Goal: Task Accomplishment & Management: Use online tool/utility

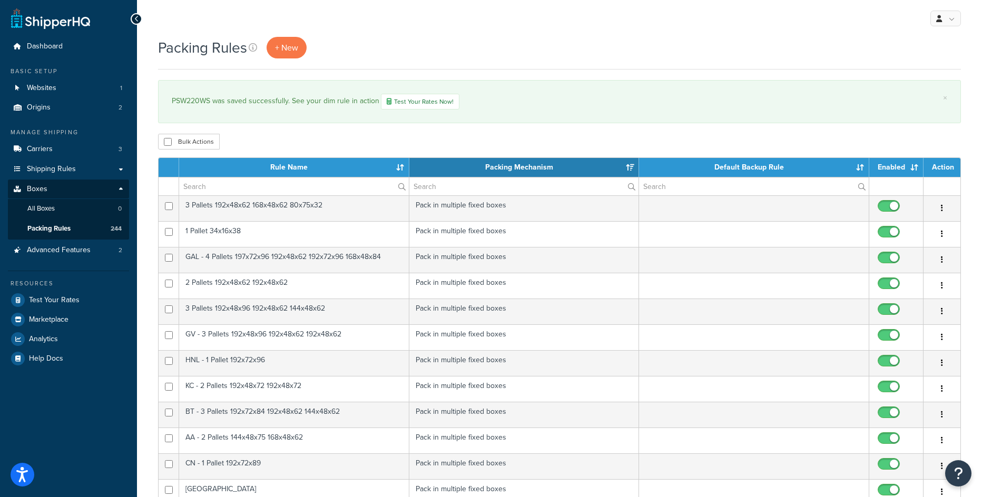
select select "15"
click at [318, 117] on div "× PSW220WS was saved successfully. See your dim rule in action Test Your Rates …" at bounding box center [559, 101] width 802 height 43
click at [284, 41] on link "+ New" at bounding box center [286, 48] width 40 height 22
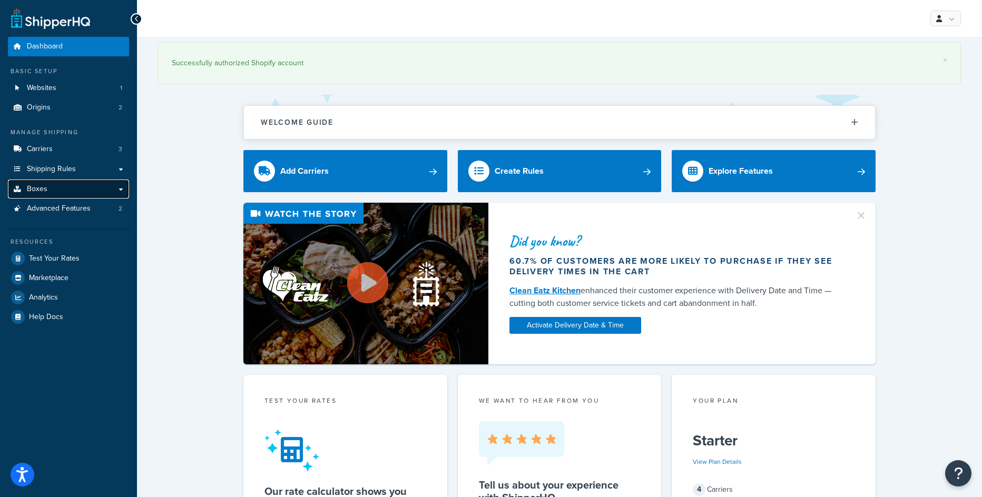
click at [122, 190] on link "Boxes" at bounding box center [68, 189] width 121 height 19
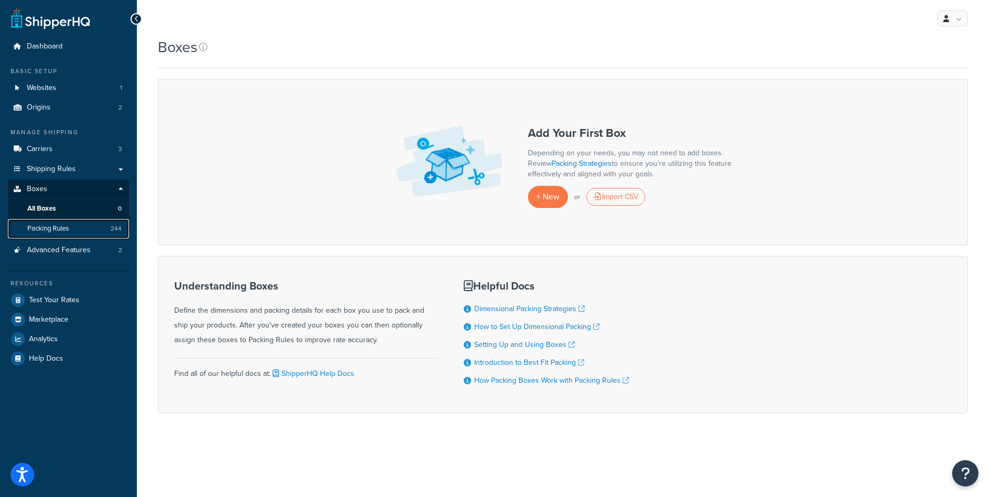
click at [51, 225] on span "Packing Rules" at bounding box center [48, 228] width 42 height 9
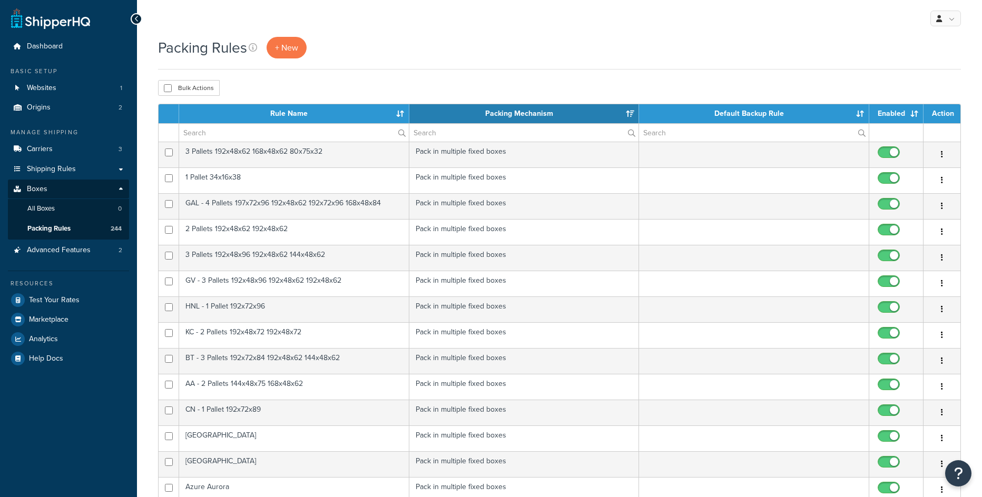
select select "15"
click at [273, 48] on link "+ New" at bounding box center [286, 48] width 40 height 22
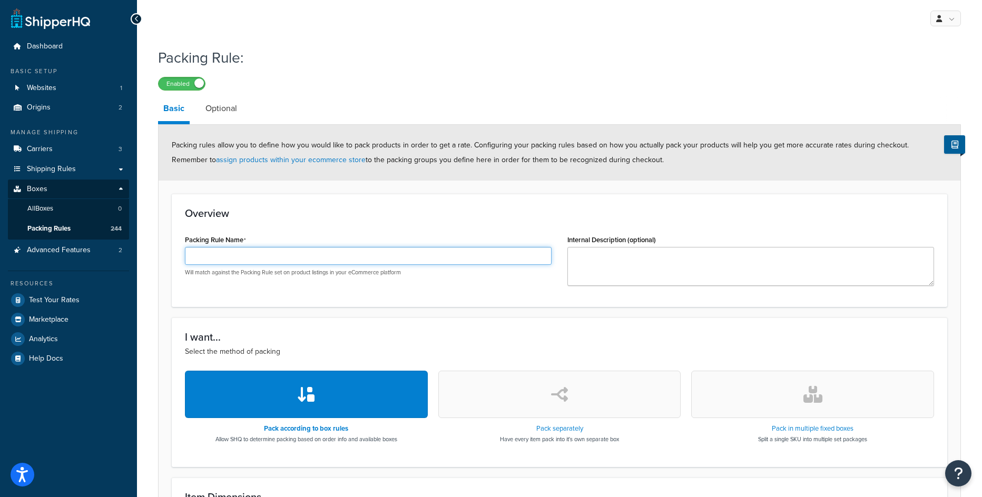
click at [265, 258] on input "Packing Rule Name" at bounding box center [368, 256] width 366 height 18
paste input "PSW210WS"
type input "PSW210WS"
click at [812, 414] on button "button" at bounding box center [812, 394] width 243 height 47
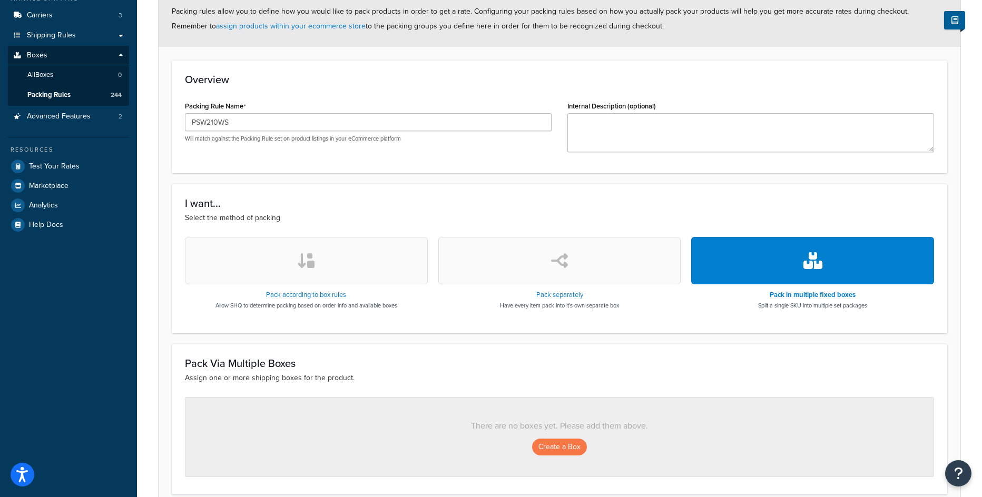
scroll to position [211, 0]
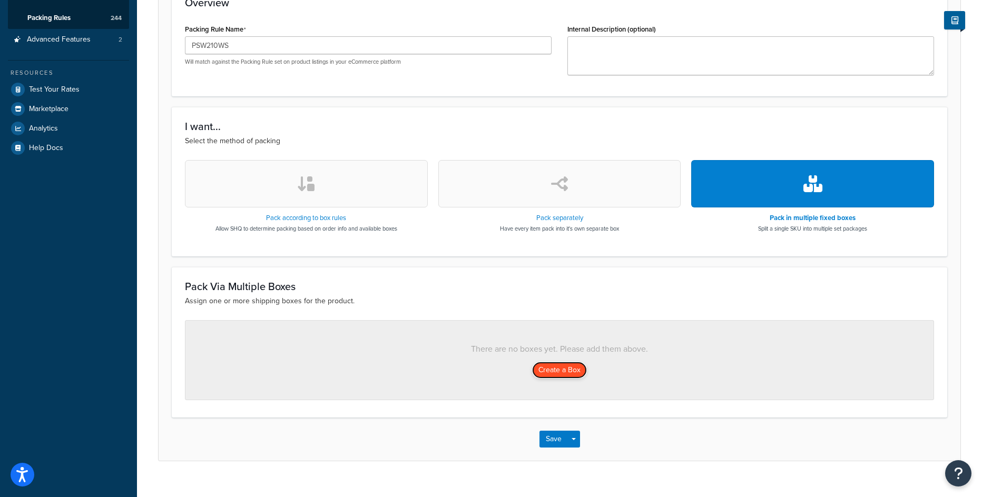
click at [560, 371] on button "Create a Box" at bounding box center [559, 370] width 55 height 17
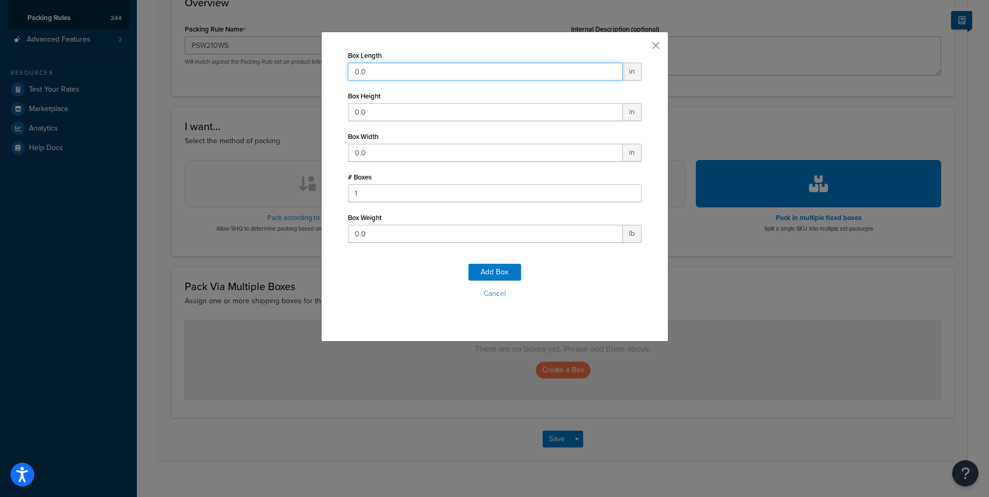
click at [368, 67] on input "0.0" at bounding box center [485, 72] width 275 height 18
type input "159"
click at [409, 113] on input "0.0" at bounding box center [485, 112] width 275 height 18
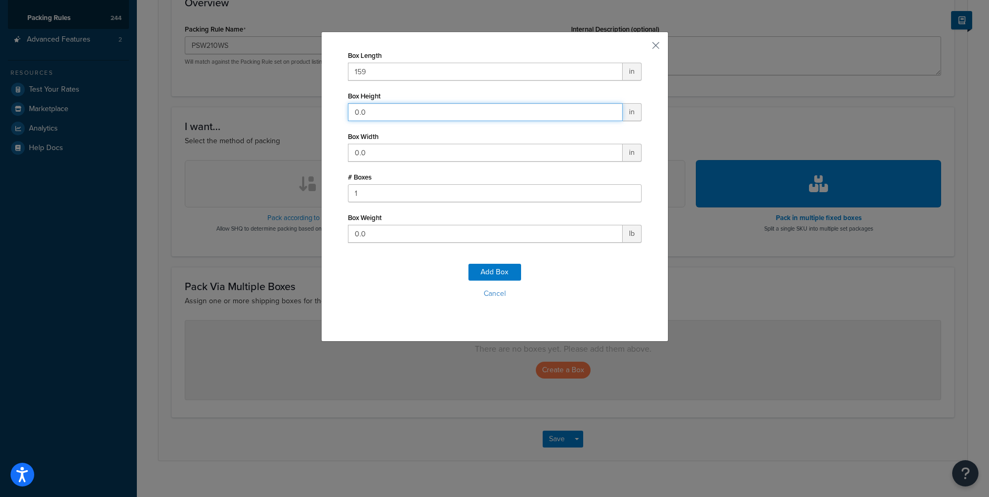
click at [409, 113] on input "0.0" at bounding box center [485, 112] width 275 height 18
type input "30"
click at [394, 151] on input "0.0" at bounding box center [485, 153] width 275 height 18
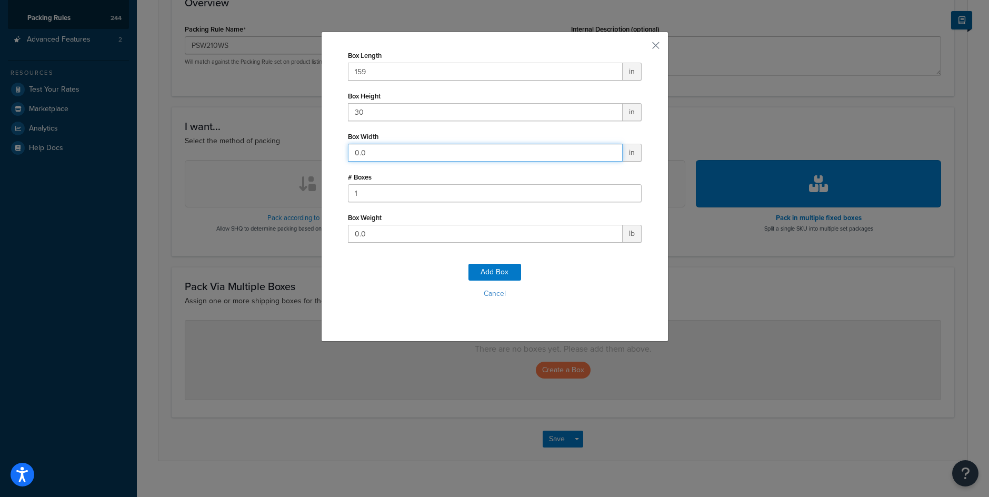
click at [394, 151] on input "0.0" at bounding box center [485, 153] width 275 height 18
type input "25"
click at [387, 237] on input "0.0" at bounding box center [485, 234] width 275 height 18
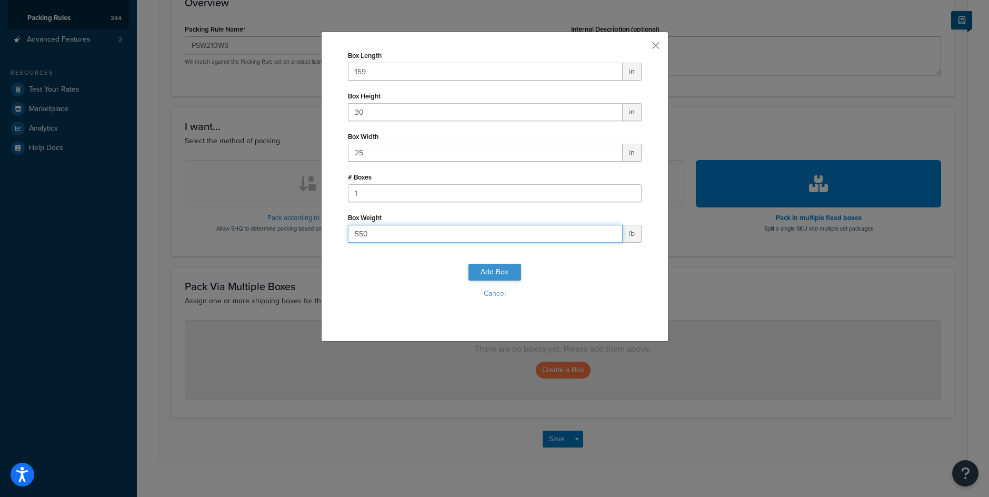
type input "550"
click at [480, 266] on button "Add Box" at bounding box center [495, 272] width 53 height 17
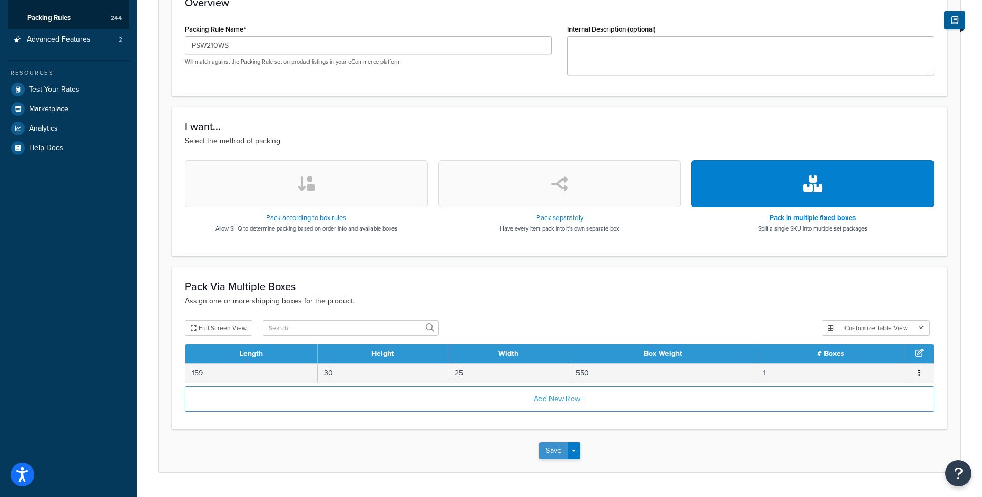
click at [547, 455] on button "Save" at bounding box center [553, 450] width 28 height 17
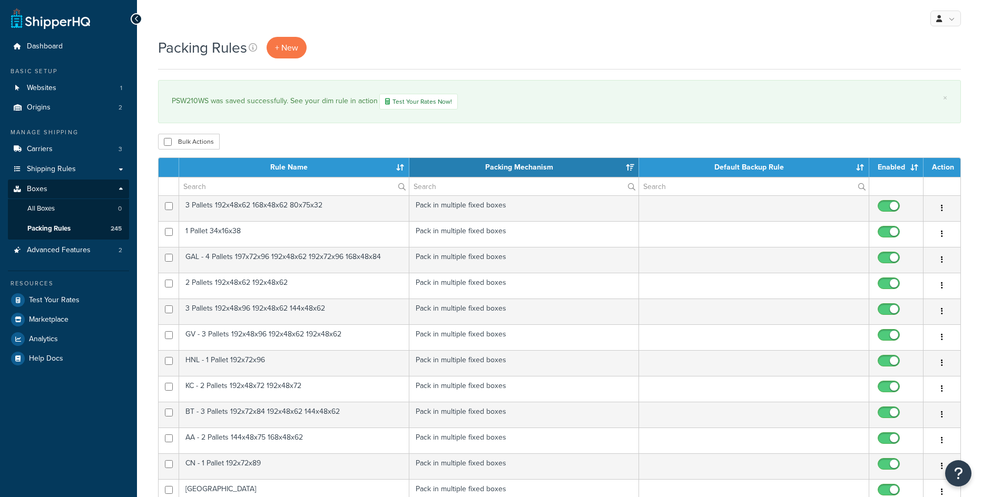
select select "15"
